Goal: Task Accomplishment & Management: Use online tool/utility

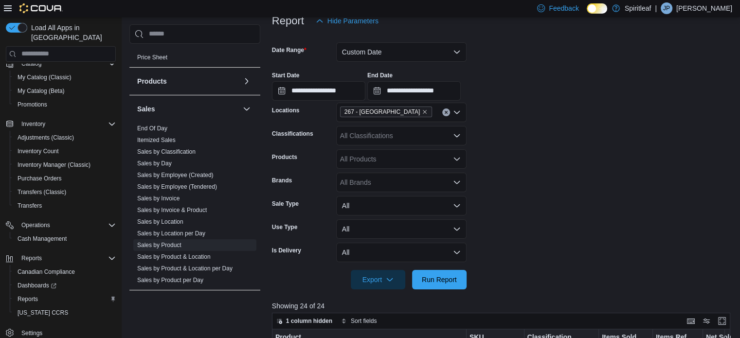
scroll to position [96, 0]
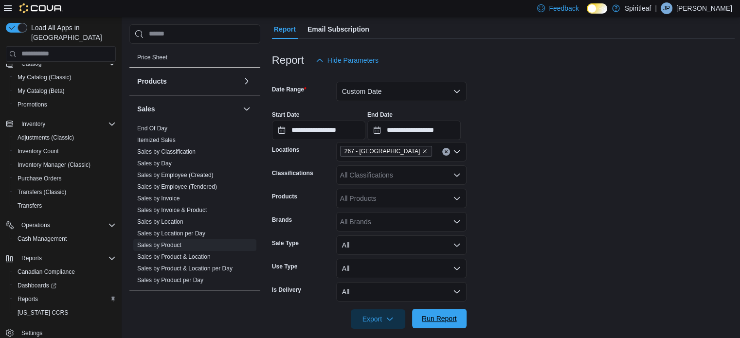
click at [452, 321] on span "Run Report" at bounding box center [439, 319] width 35 height 10
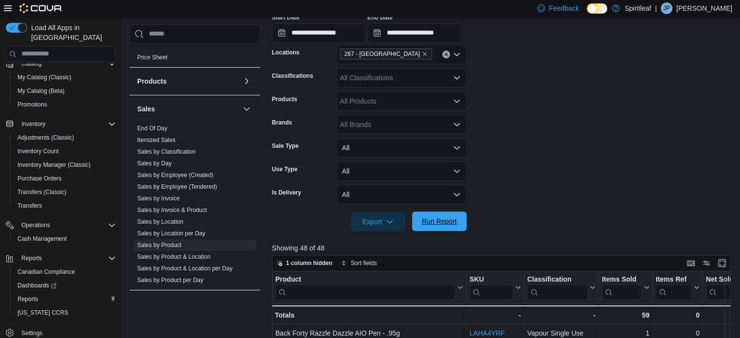
click at [428, 225] on span "Run Report" at bounding box center [439, 222] width 35 height 10
click at [394, 220] on span "Export" at bounding box center [378, 221] width 43 height 19
click at [387, 240] on span "Export to Excel" at bounding box center [380, 241] width 44 height 8
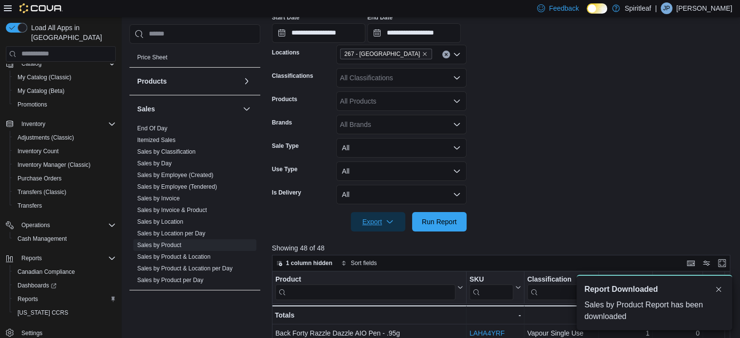
scroll to position [0, 0]
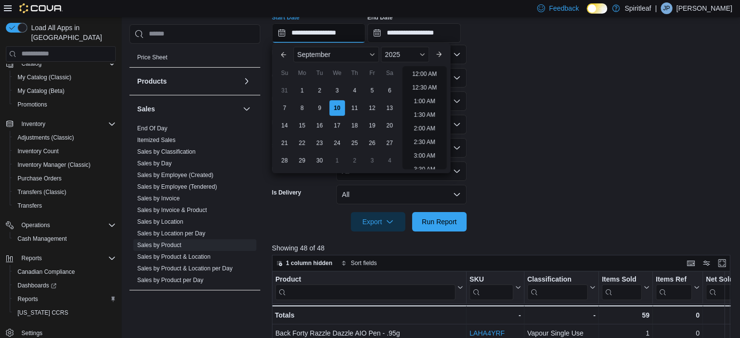
click at [364, 36] on input "**********" at bounding box center [318, 32] width 93 height 19
click at [416, 142] on li "2:00 PM" at bounding box center [425, 143] width 30 height 12
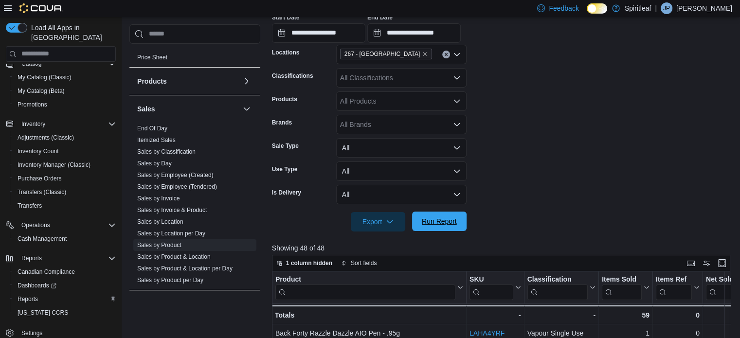
click at [428, 221] on span "Run Report" at bounding box center [439, 222] width 35 height 10
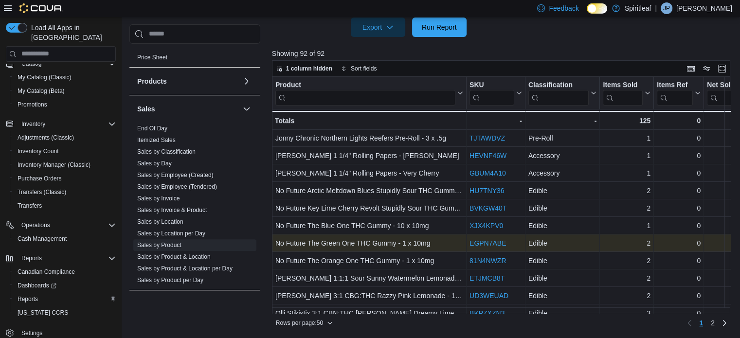
scroll to position [697, 0]
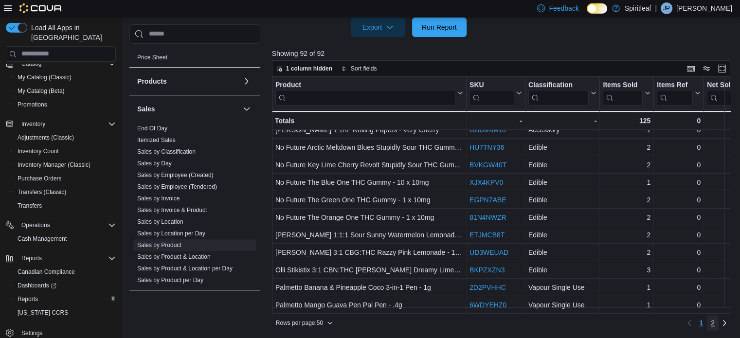
click at [715, 324] on span "2" at bounding box center [713, 323] width 4 height 10
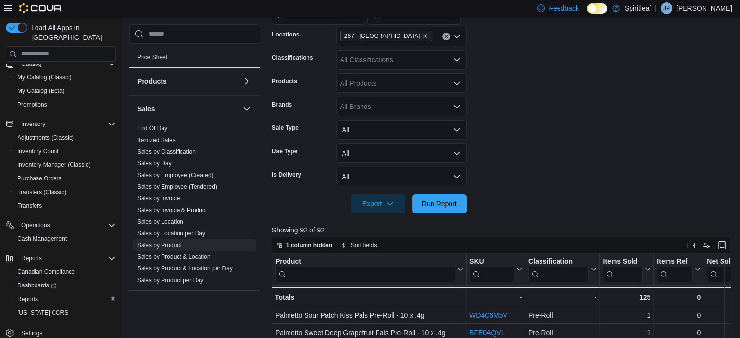
scroll to position [194, 0]
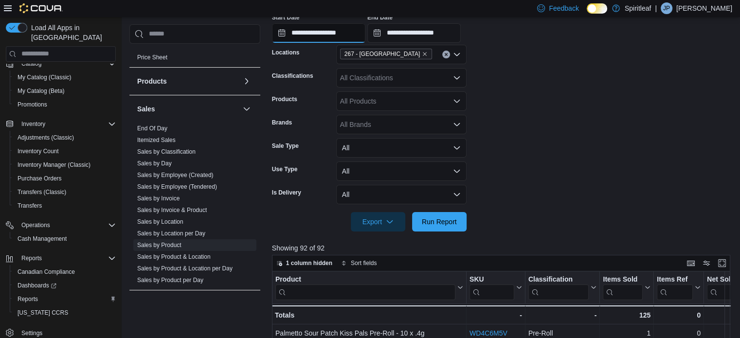
click at [364, 32] on input "**********" at bounding box center [318, 32] width 93 height 19
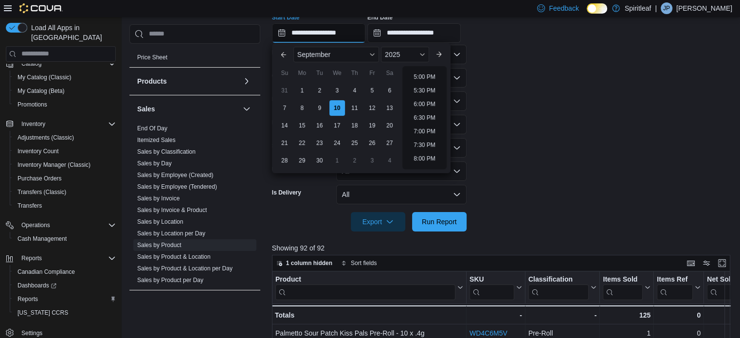
scroll to position [509, 0]
click at [427, 137] on li "9:00 PM" at bounding box center [425, 137] width 30 height 12
type input "**********"
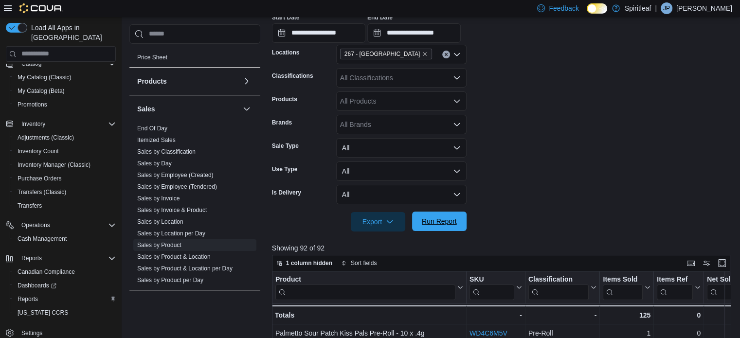
click at [450, 227] on span "Run Report" at bounding box center [439, 221] width 43 height 19
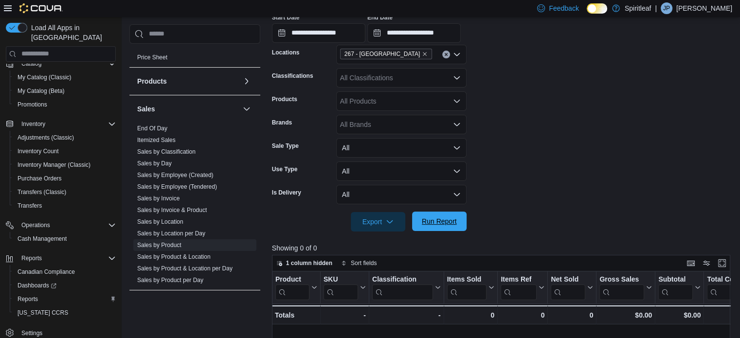
click at [446, 221] on span "Run Report" at bounding box center [439, 222] width 35 height 10
